Goal: Information Seeking & Learning: Check status

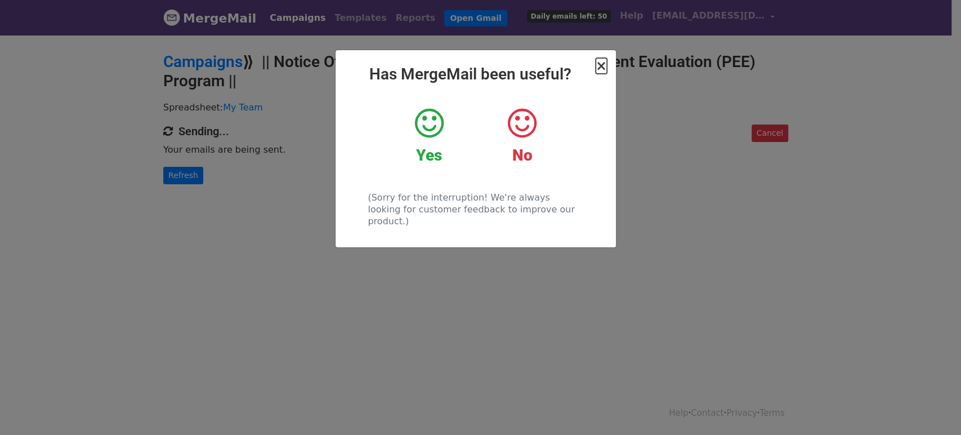
click at [604, 66] on span "×" at bounding box center [601, 66] width 11 height 16
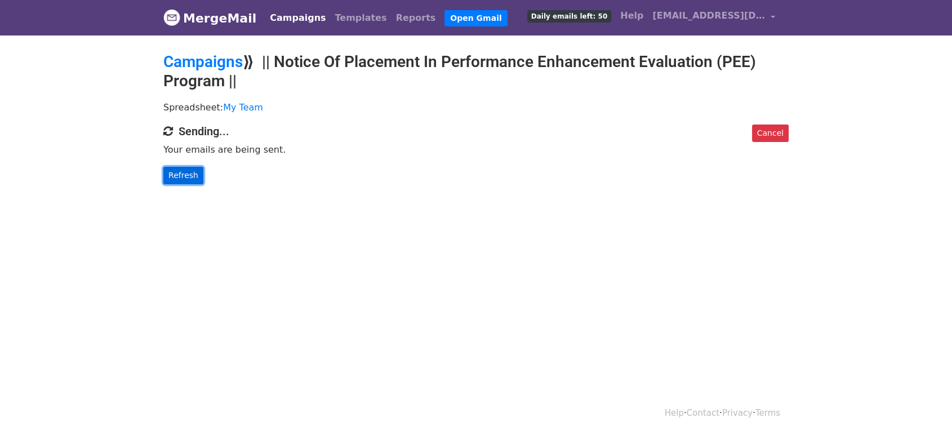
click at [182, 168] on link "Refresh" at bounding box center [183, 175] width 40 height 17
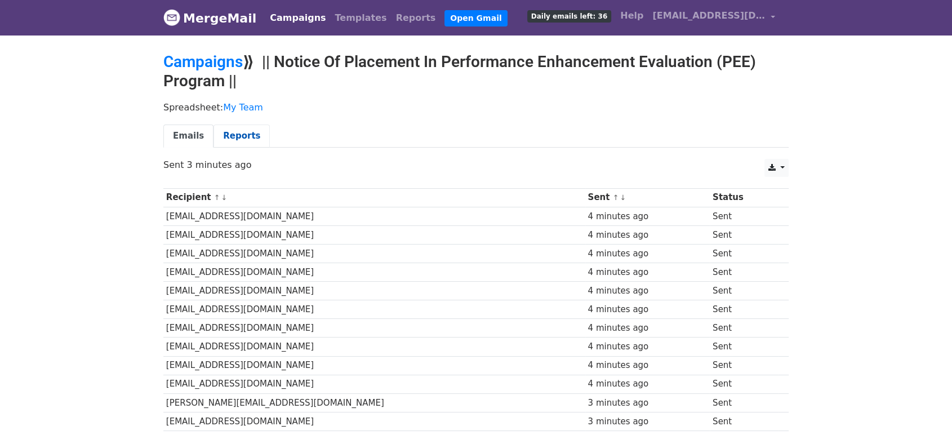
click at [230, 135] on link "Reports" at bounding box center [241, 135] width 56 height 23
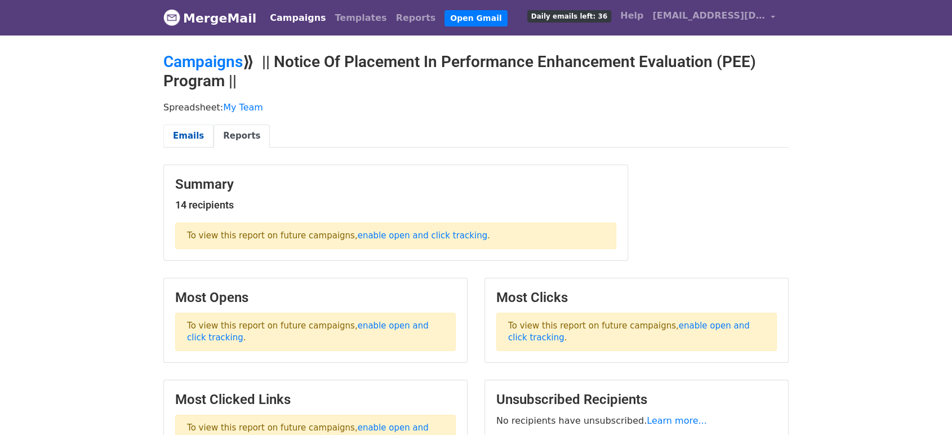
click at [191, 137] on link "Emails" at bounding box center [188, 135] width 50 height 23
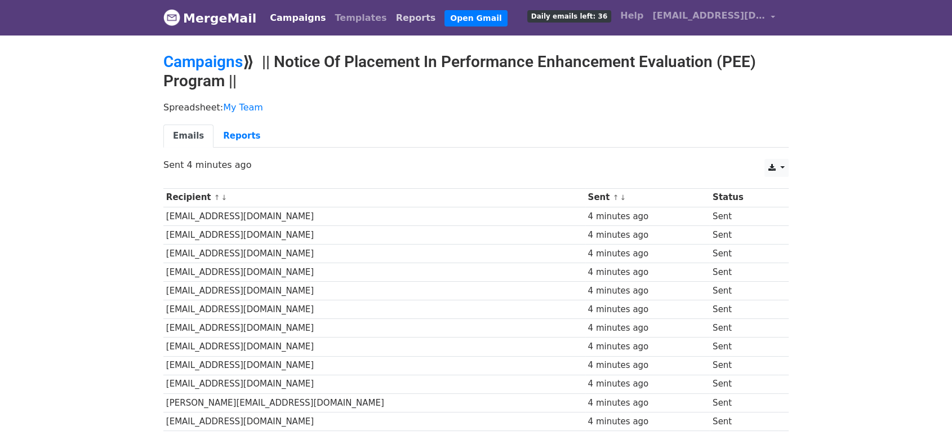
click at [391, 23] on link "Reports" at bounding box center [415, 18] width 49 height 23
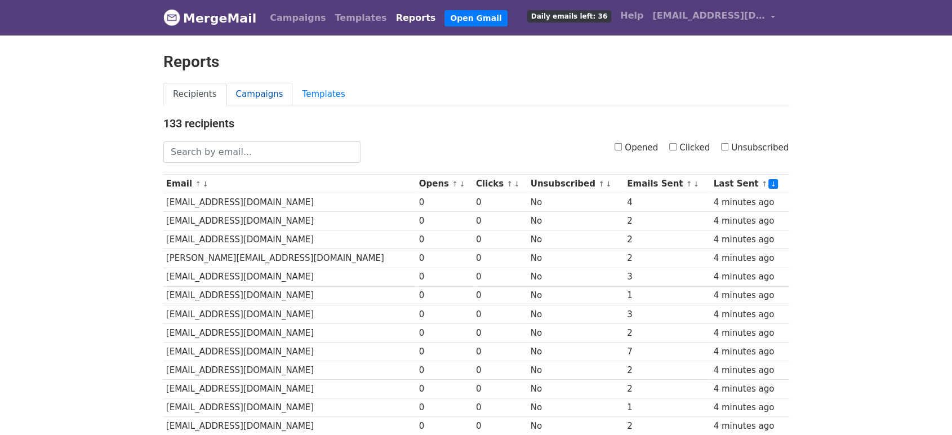
click at [234, 98] on link "Campaigns" at bounding box center [259, 94] width 66 height 23
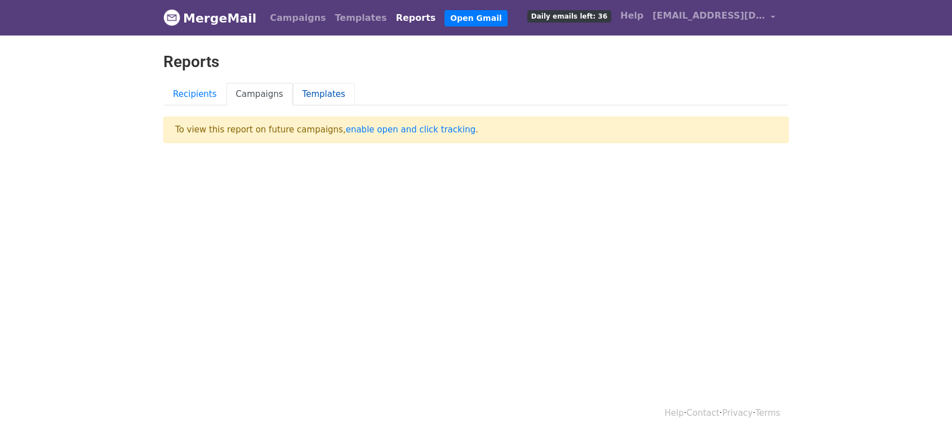
click at [302, 95] on link "Templates" at bounding box center [324, 94] width 62 height 23
click at [247, 89] on link "Campaigns" at bounding box center [259, 94] width 66 height 23
click at [361, 128] on link "enable open and click tracking" at bounding box center [411, 129] width 130 height 10
click at [203, 89] on link "Recipients" at bounding box center [194, 94] width 63 height 23
click at [296, 24] on link "Campaigns" at bounding box center [297, 18] width 65 height 23
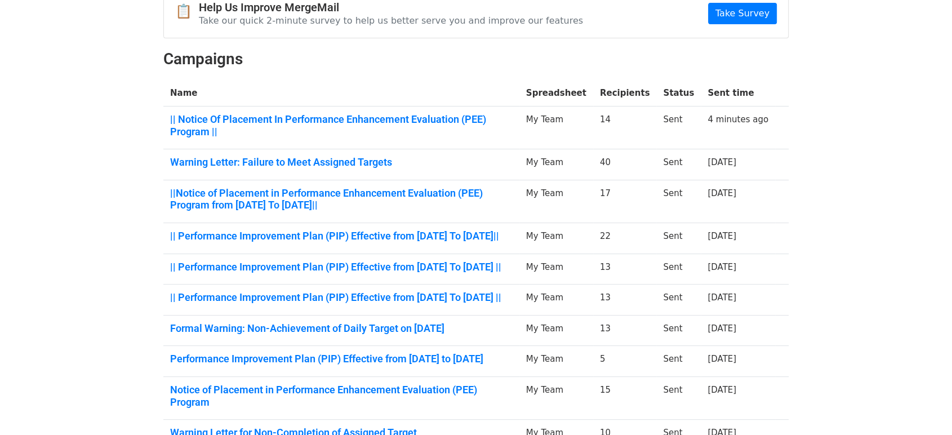
scroll to position [126, 0]
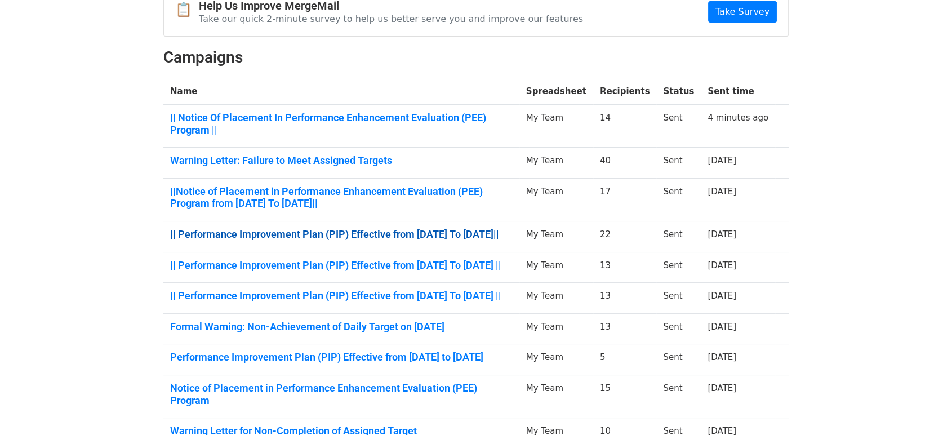
click at [318, 228] on link "|| Performance Improvement Plan (PIP) Effective from [DATE] To [DATE]||" at bounding box center [341, 234] width 342 height 12
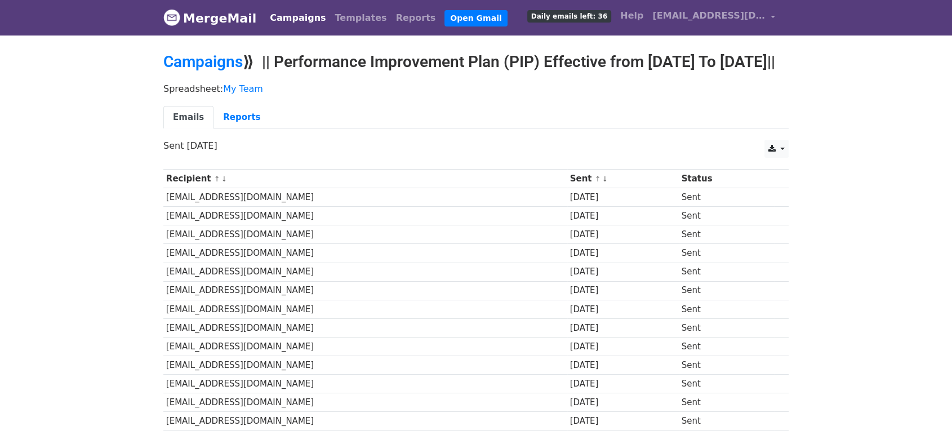
drag, startPoint x: 270, startPoint y: 57, endPoint x: 273, endPoint y: 80, distance: 23.3
click at [273, 72] on h2 "Campaigns ⟫ || Performance Improvement Plan (PIP) Effective from [DATE] To [DAT…" at bounding box center [475, 61] width 625 height 19
copy h2 "|| Performance Improvement Plan (PIP) Effective from [DATE] To [DATE]||"
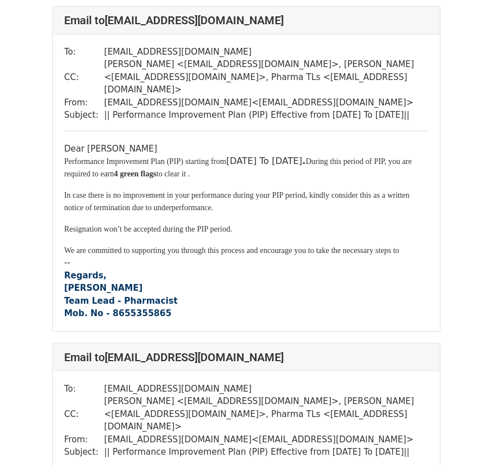
scroll to position [75, 0]
